Goal: Task Accomplishment & Management: Manage account settings

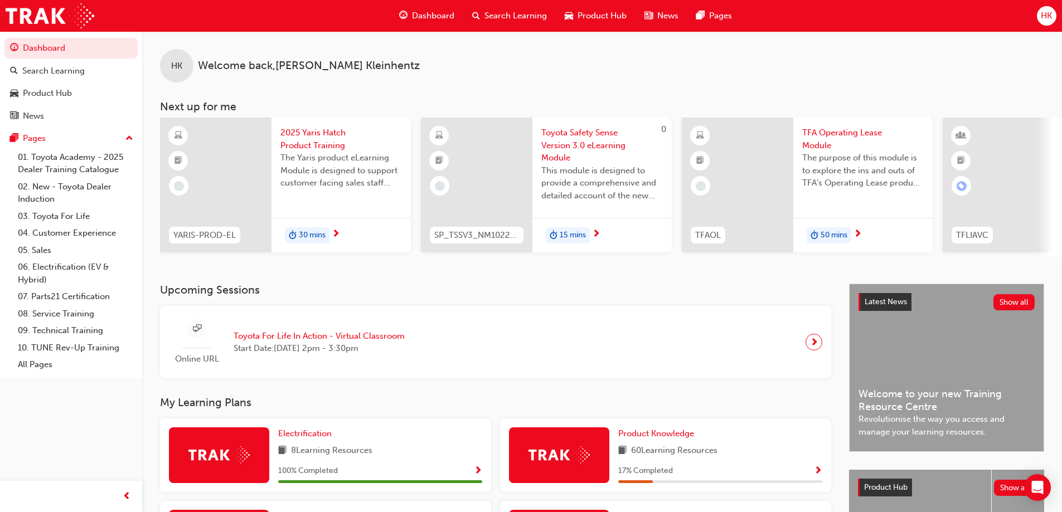
scroll to position [279, 0]
click at [859, 16] on span "HK" at bounding box center [1046, 15] width 11 height 13
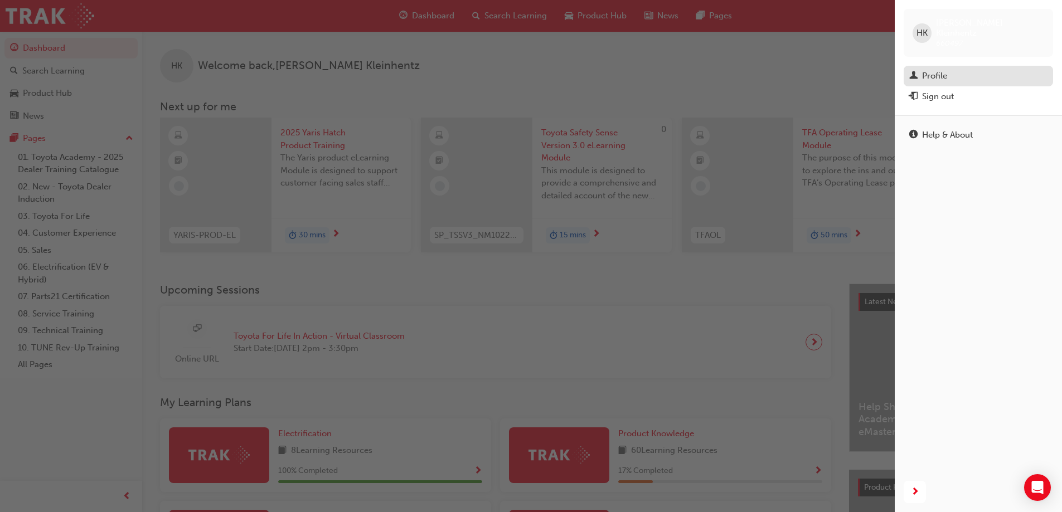
click at [859, 70] on div "Profile" at bounding box center [934, 76] width 25 height 13
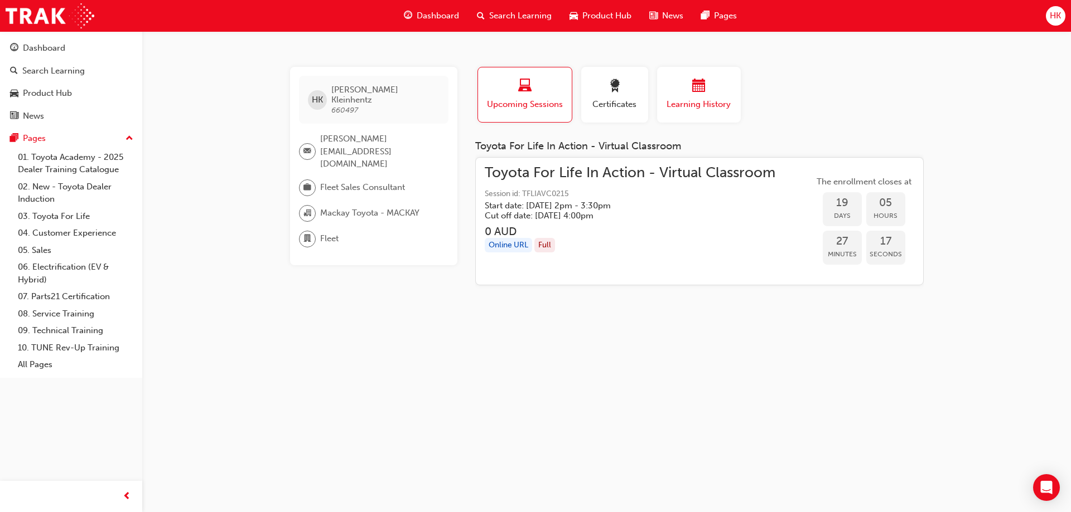
click at [703, 90] on span "calendar-icon" at bounding box center [698, 86] width 13 height 15
